Goal: Check status: Check status

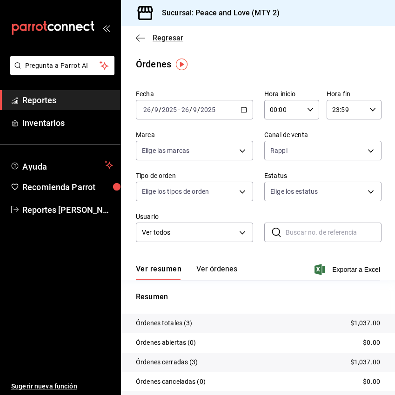
click at [138, 35] on icon "button" at bounding box center [140, 38] width 9 height 8
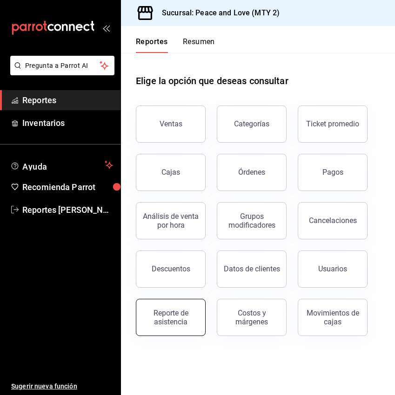
click at [157, 328] on button "Reporte de asistencia" at bounding box center [171, 317] width 70 height 37
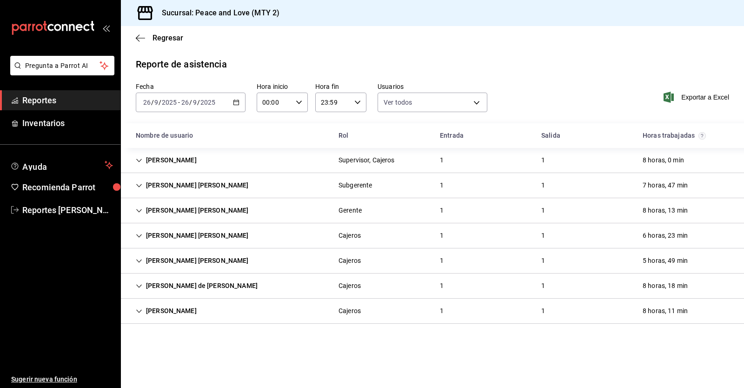
click at [172, 102] on input "2025" at bounding box center [169, 102] width 16 height 7
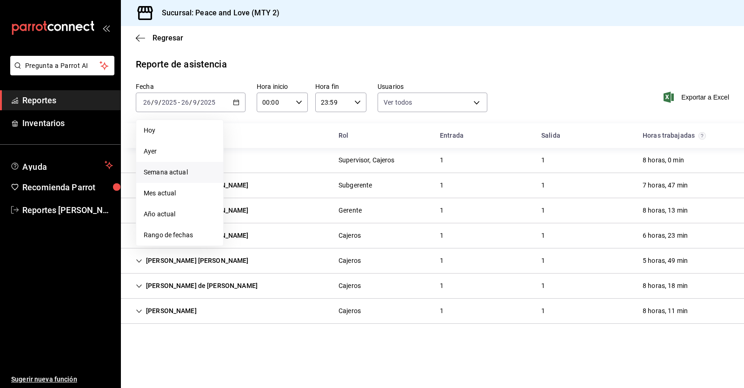
click at [164, 173] on span "Semana actual" at bounding box center [180, 172] width 72 height 10
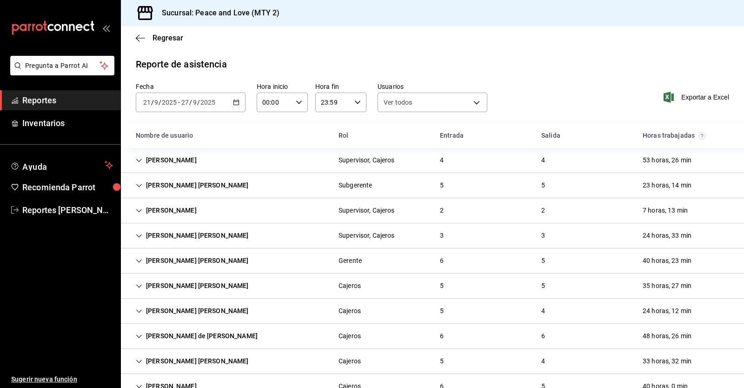
click at [138, 158] on icon "Cell" at bounding box center [139, 160] width 7 height 7
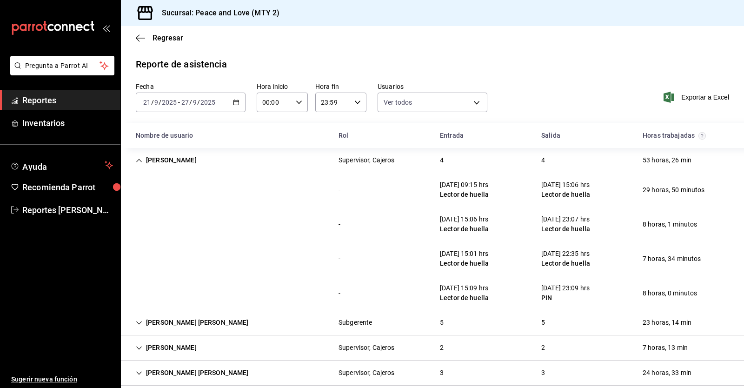
click at [139, 158] on icon "Cell" at bounding box center [139, 160] width 7 height 7
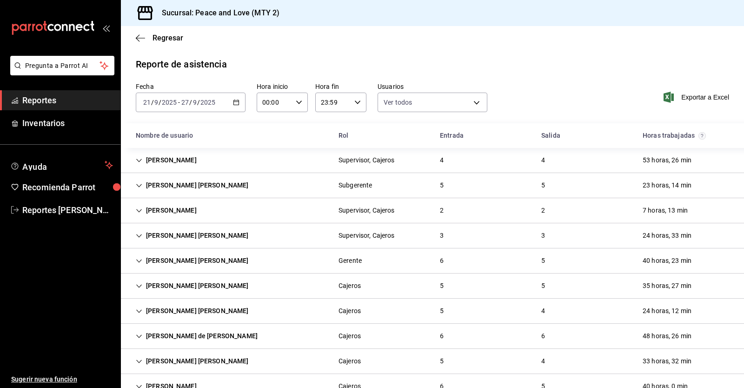
click at [139, 189] on div "[PERSON_NAME] [PERSON_NAME]" at bounding box center [192, 185] width 128 height 17
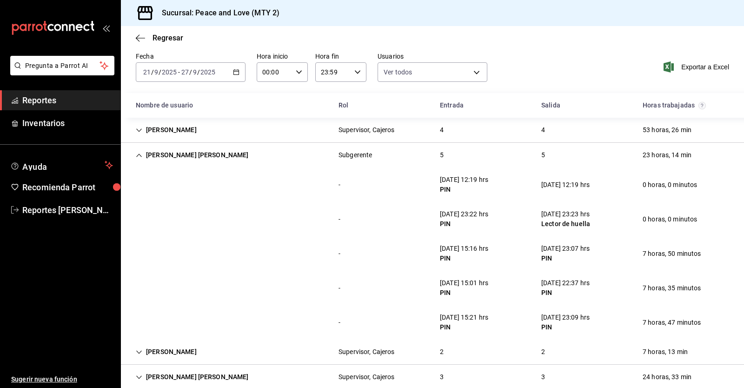
scroll to position [58, 0]
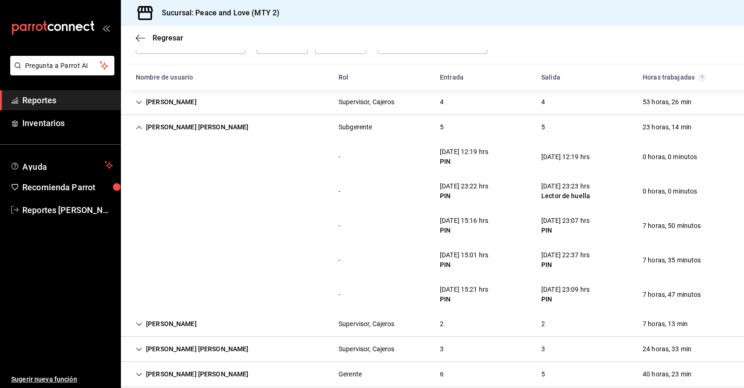
click at [140, 126] on icon "Cell" at bounding box center [139, 127] width 7 height 7
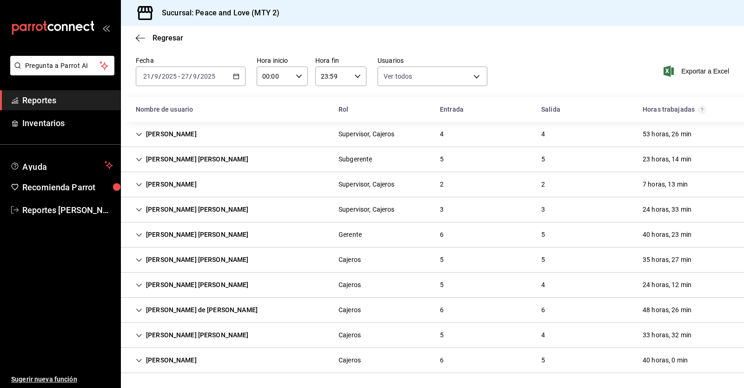
scroll to position [26, 0]
click at [140, 184] on icon "Cell" at bounding box center [139, 184] width 6 height 3
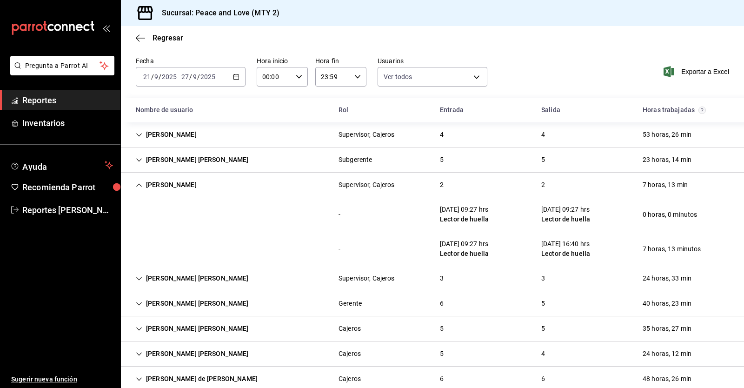
scroll to position [58, 0]
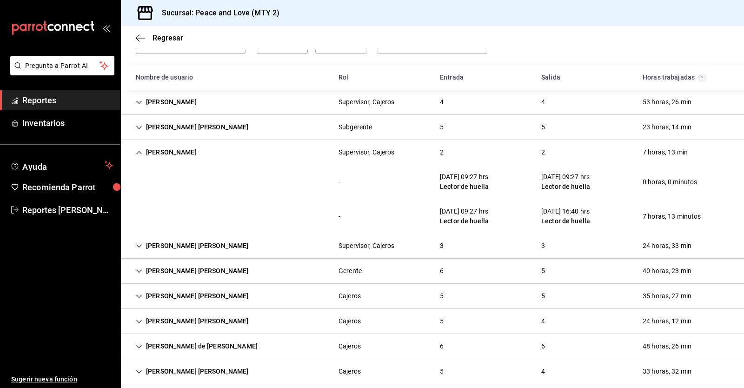
click at [138, 149] on div "[PERSON_NAME]" at bounding box center [166, 152] width 76 height 17
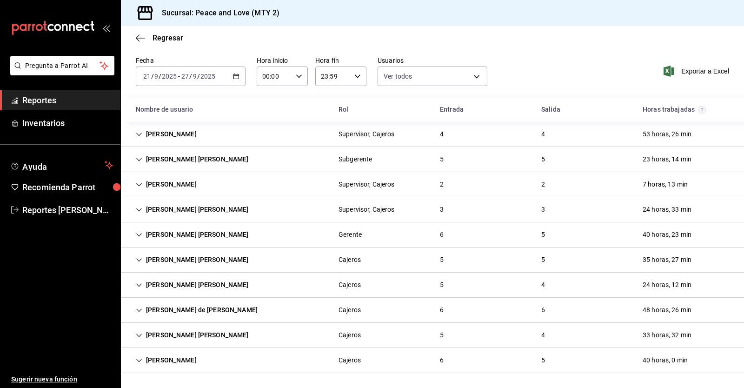
scroll to position [26, 0]
click at [161, 67] on div "[DATE] [DATE] - [DATE] [DATE]" at bounding box center [191, 76] width 110 height 20
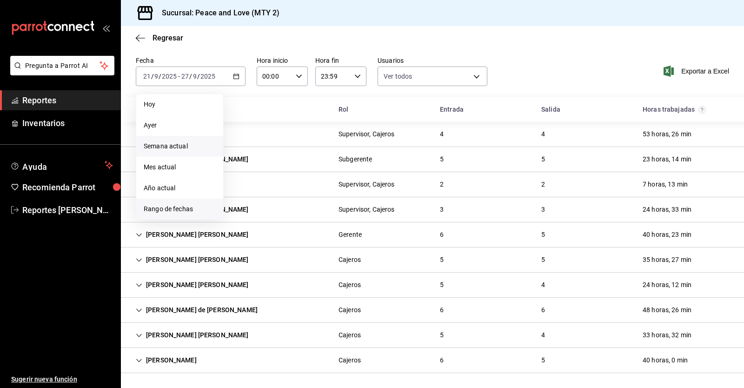
click at [167, 209] on span "Rango de fechas" at bounding box center [180, 209] width 72 height 10
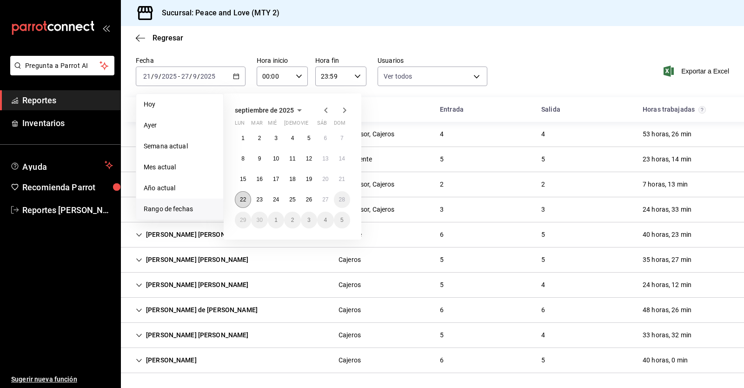
click at [243, 200] on abbr "22" at bounding box center [243, 199] width 6 height 7
click at [329, 199] on button "27" at bounding box center [325, 199] width 16 height 17
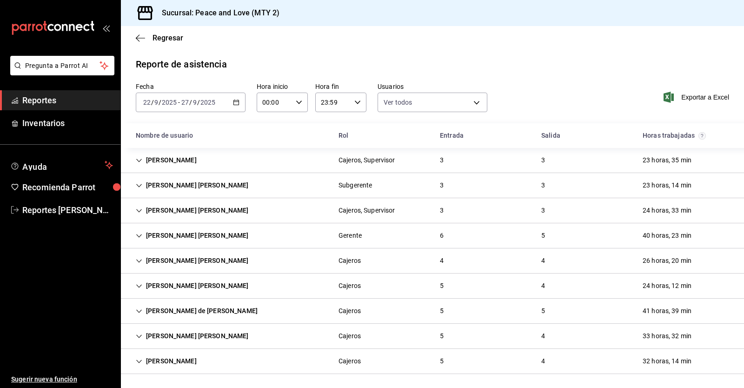
click at [143, 159] on div "[PERSON_NAME]" at bounding box center [166, 160] width 76 height 17
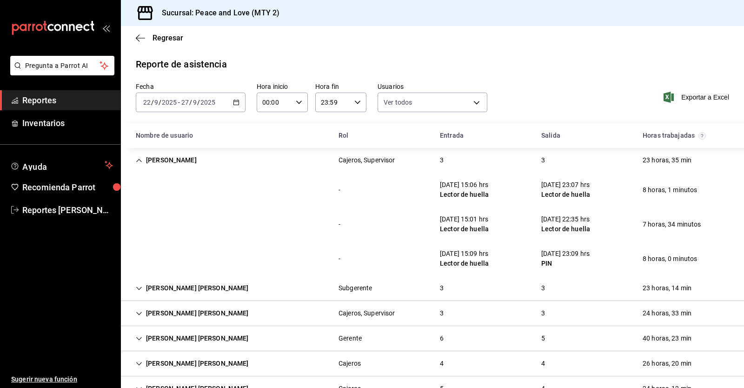
click at [136, 162] on icon "Cell" at bounding box center [139, 160] width 7 height 7
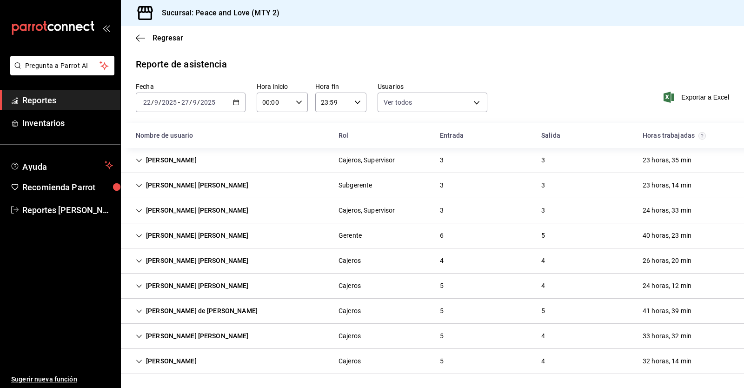
click at [138, 183] on icon "Cell" at bounding box center [139, 185] width 7 height 7
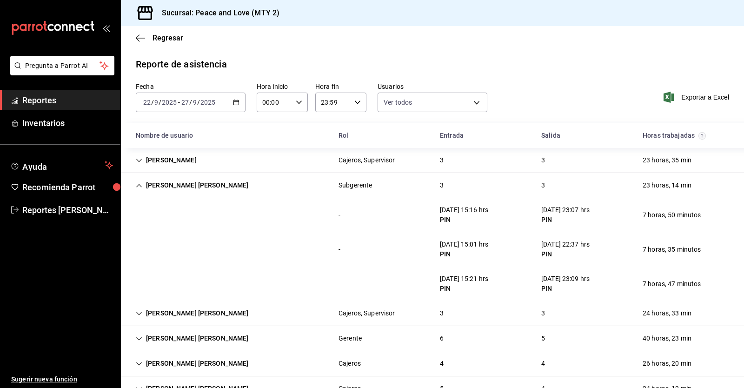
click at [138, 183] on icon "Cell" at bounding box center [139, 185] width 7 height 7
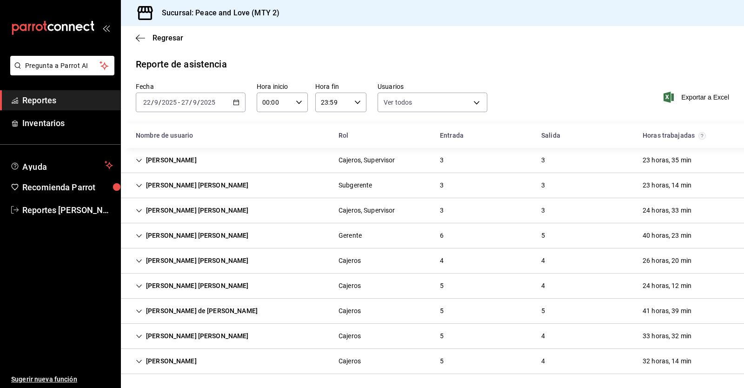
click at [139, 212] on icon "Cell" at bounding box center [139, 210] width 7 height 7
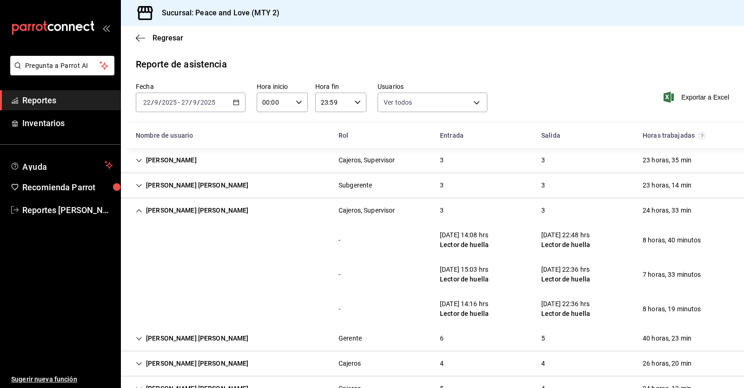
click at [138, 211] on icon "Cell" at bounding box center [139, 210] width 6 height 3
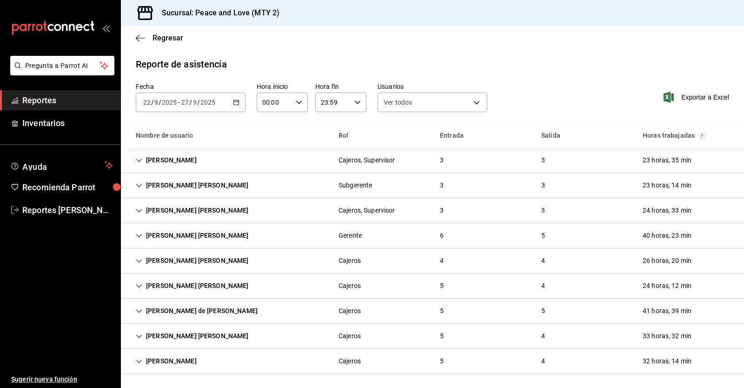
click at [139, 234] on icon "Cell" at bounding box center [139, 235] width 7 height 7
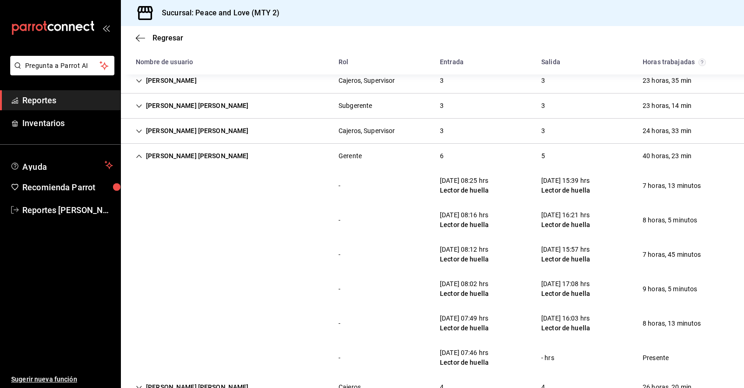
scroll to position [95, 0]
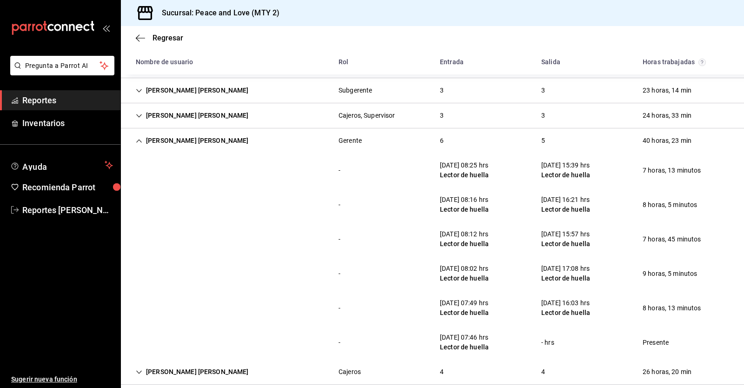
click at [138, 141] on icon "Cell" at bounding box center [139, 140] width 6 height 3
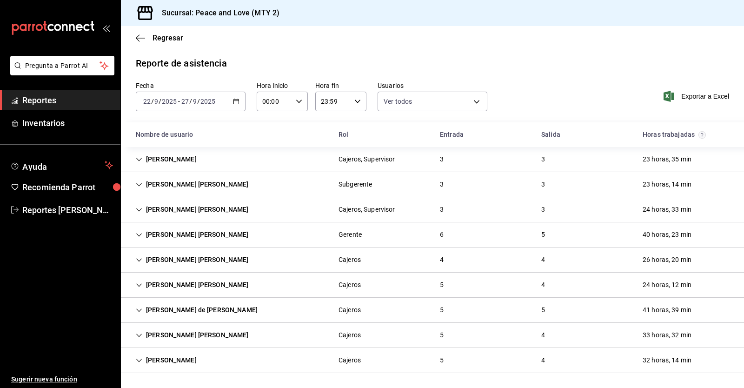
scroll to position [1, 0]
click at [138, 261] on icon "Cell" at bounding box center [139, 260] width 7 height 7
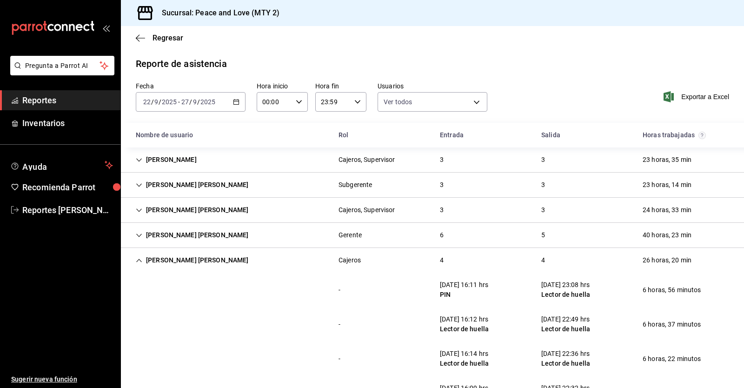
scroll to position [95, 0]
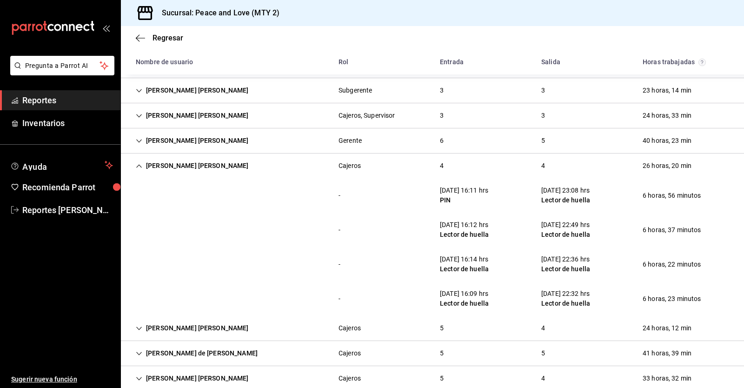
click at [137, 166] on icon "Cell" at bounding box center [139, 166] width 7 height 7
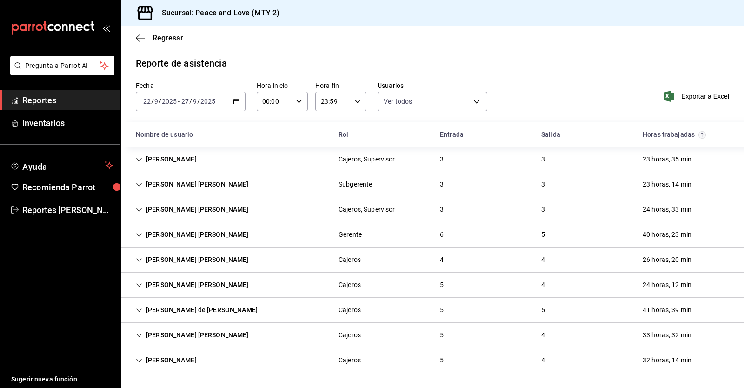
scroll to position [1, 0]
click at [140, 282] on icon "Cell" at bounding box center [139, 285] width 7 height 7
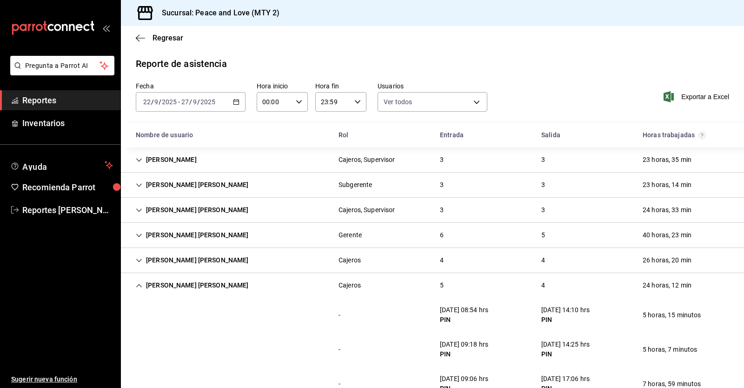
scroll to position [95, 0]
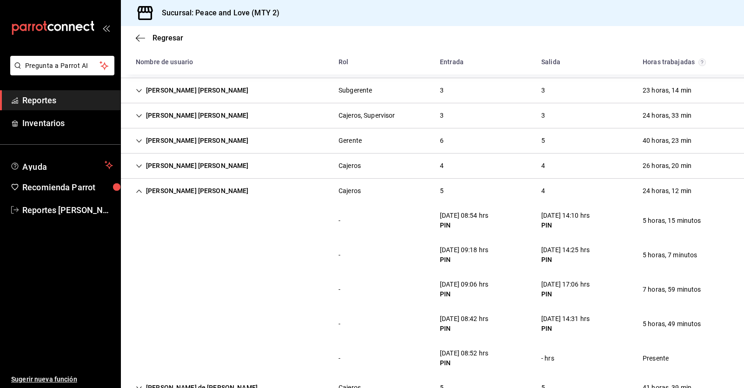
click at [135, 190] on div "[PERSON_NAME] [PERSON_NAME]" at bounding box center [192, 190] width 128 height 17
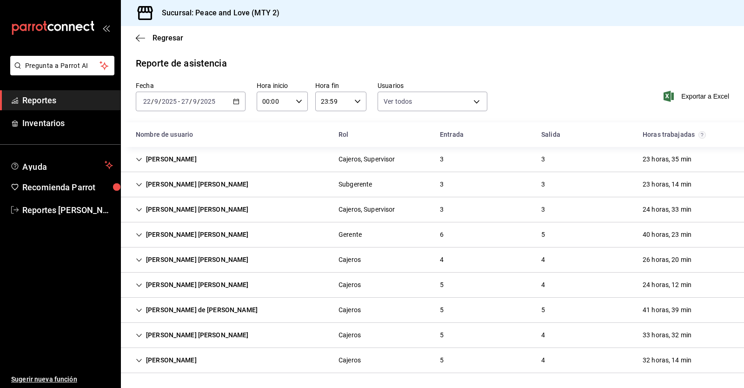
scroll to position [1, 0]
click at [140, 285] on icon "Cell" at bounding box center [139, 285] width 7 height 7
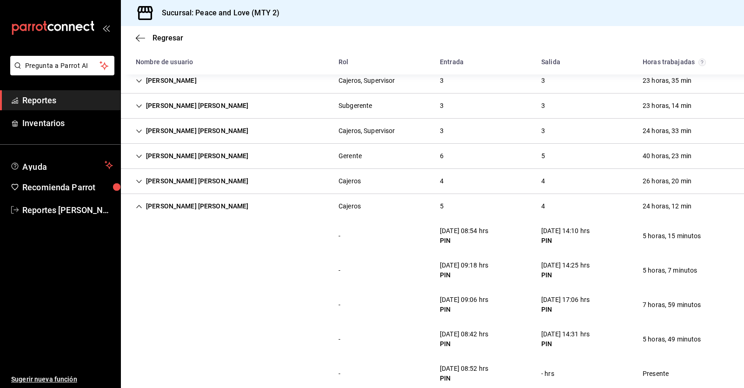
scroll to position [95, 0]
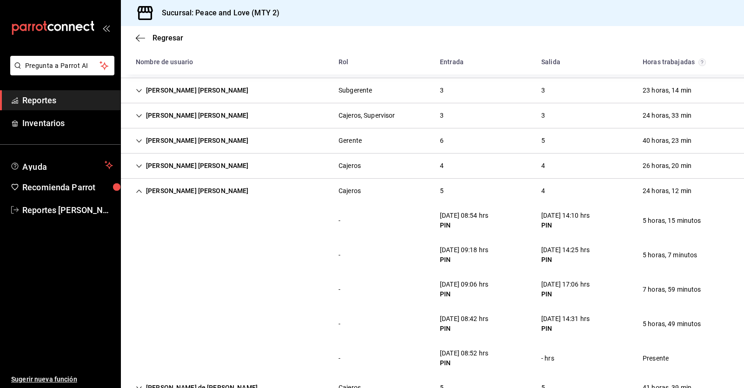
click at [135, 190] on div "[PERSON_NAME] [PERSON_NAME]" at bounding box center [192, 190] width 128 height 17
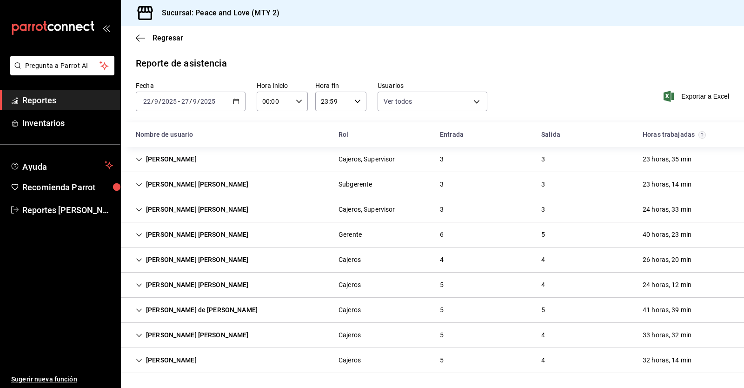
scroll to position [1, 0]
click at [140, 310] on icon "Cell" at bounding box center [139, 309] width 6 height 3
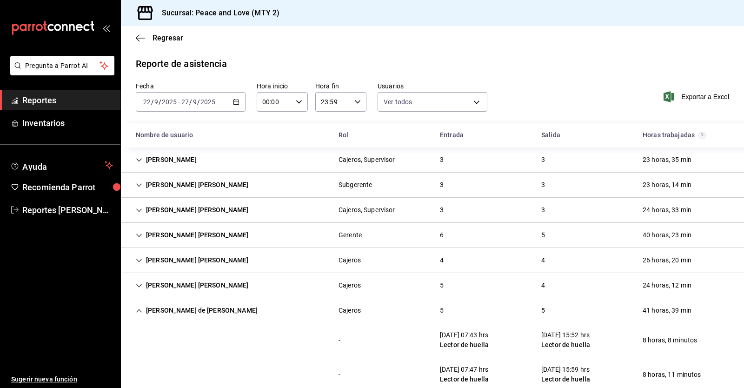
scroll to position [95, 0]
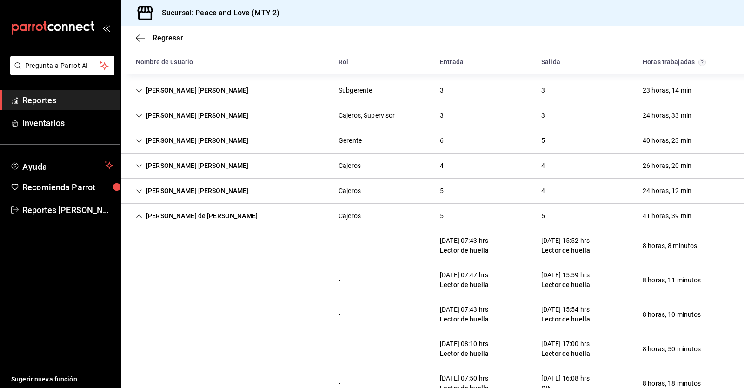
click at [139, 214] on icon "Cell" at bounding box center [139, 216] width 7 height 7
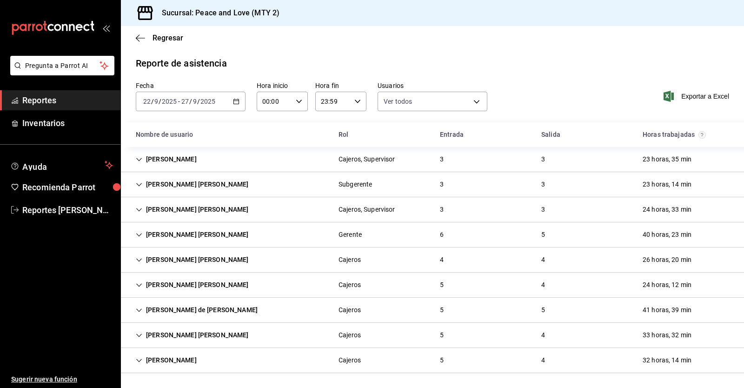
scroll to position [1, 0]
click at [142, 333] on icon "Cell" at bounding box center [139, 335] width 7 height 7
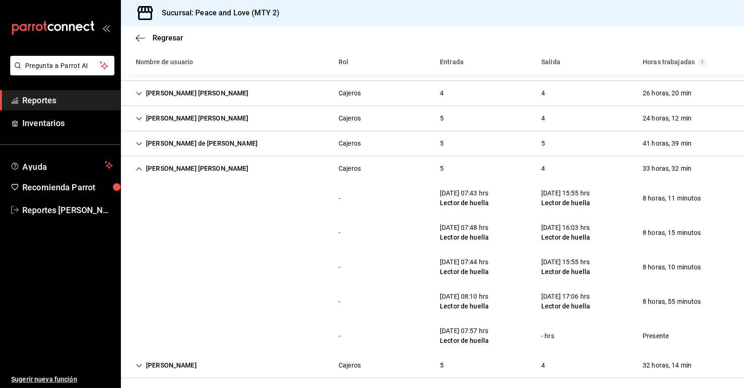
scroll to position [169, 0]
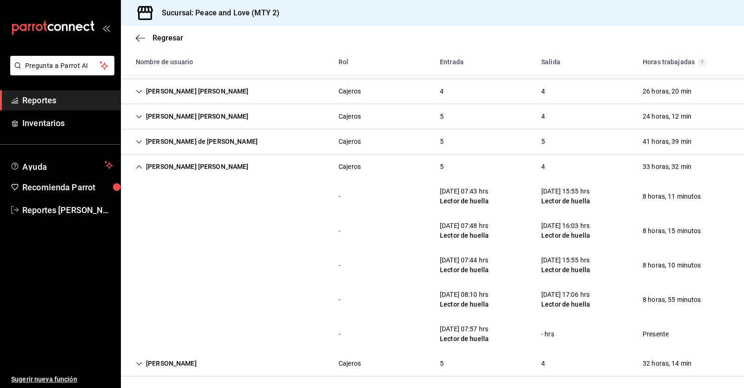
click at [140, 168] on icon "Cell" at bounding box center [139, 167] width 7 height 7
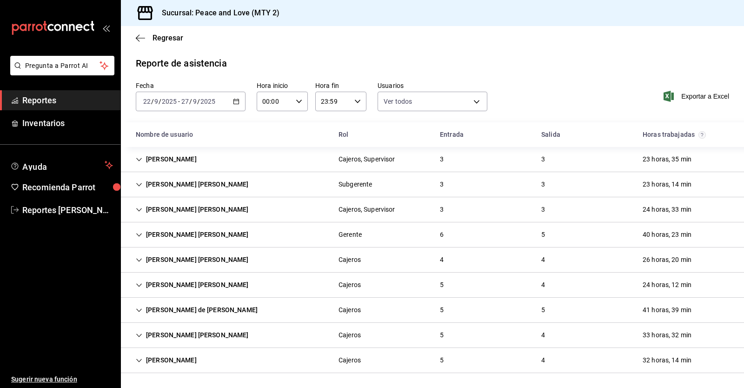
scroll to position [1, 0]
click at [139, 358] on icon "Cell" at bounding box center [139, 360] width 7 height 7
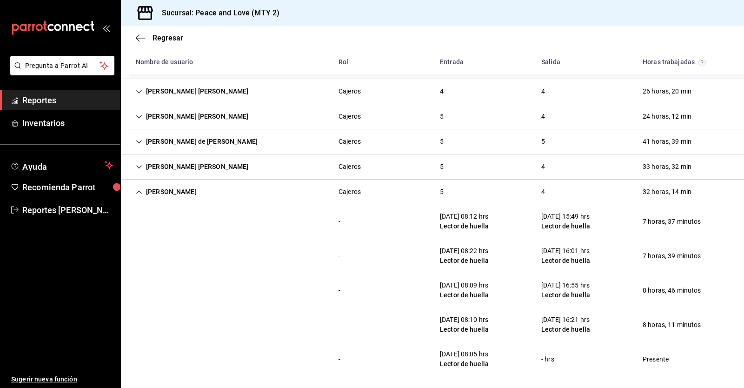
scroll to position [172, 0]
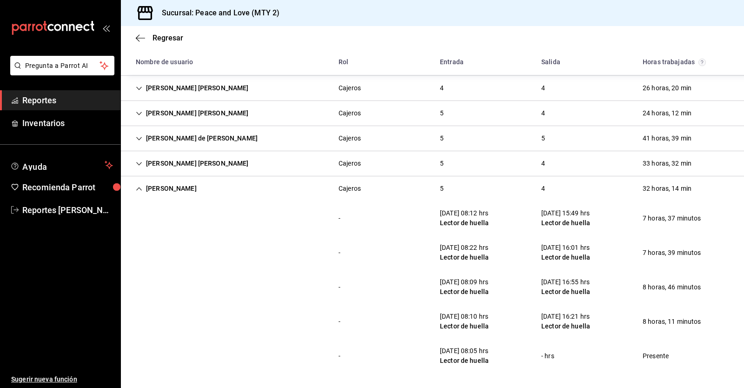
click at [139, 189] on icon "Cell" at bounding box center [139, 189] width 7 height 7
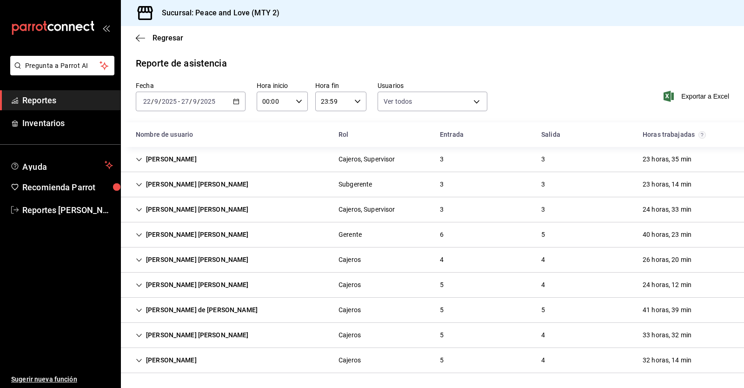
scroll to position [1, 0]
click at [44, 98] on span "Reportes" at bounding box center [67, 100] width 91 height 13
